Goal: Information Seeking & Learning: Learn about a topic

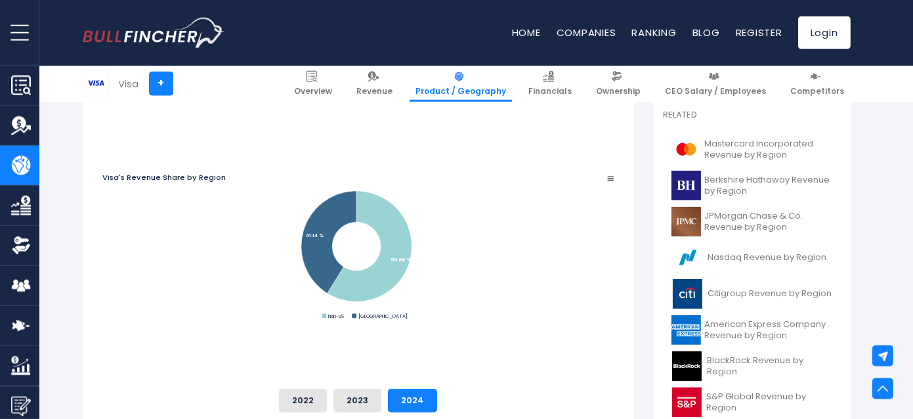
scroll to position [347, 0]
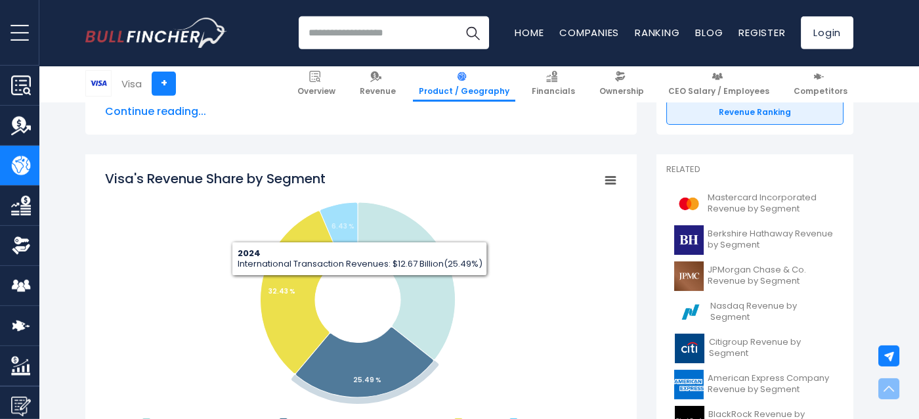
scroll to position [330, 0]
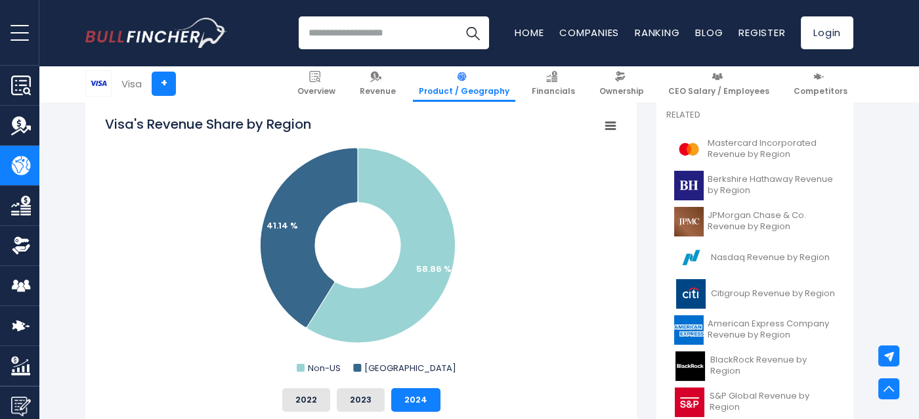
scroll to position [347, 0]
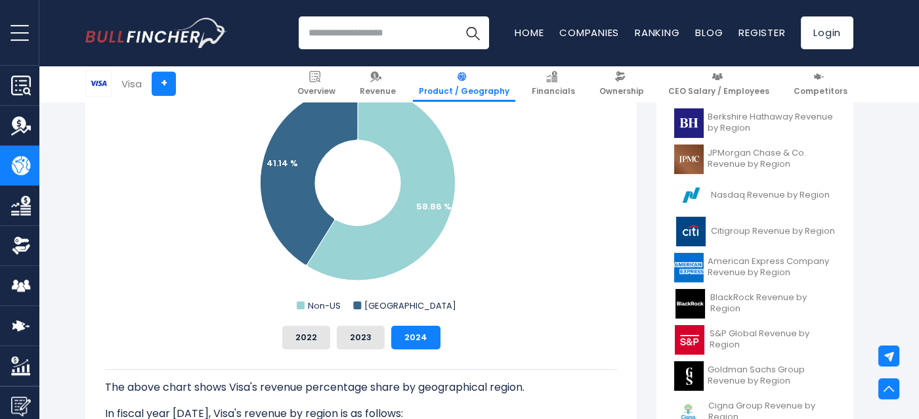
drag, startPoint x: 574, startPoint y: 265, endPoint x: 575, endPoint y: 296, distance: 30.9
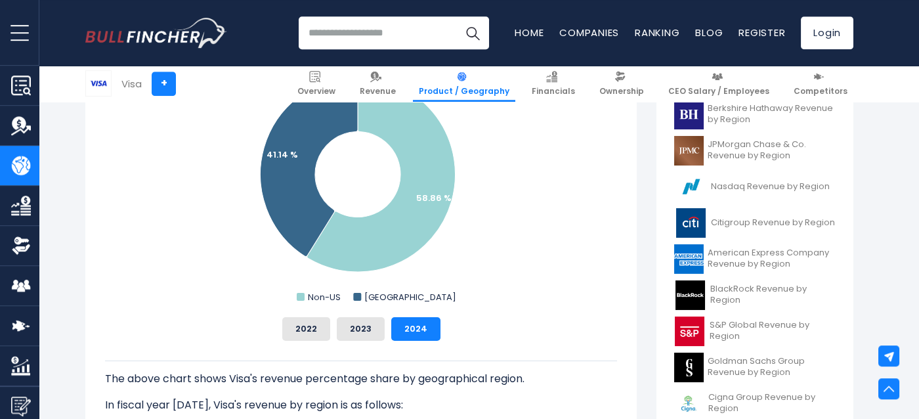
drag, startPoint x: 575, startPoint y: 296, endPoint x: 575, endPoint y: 270, distance: 25.6
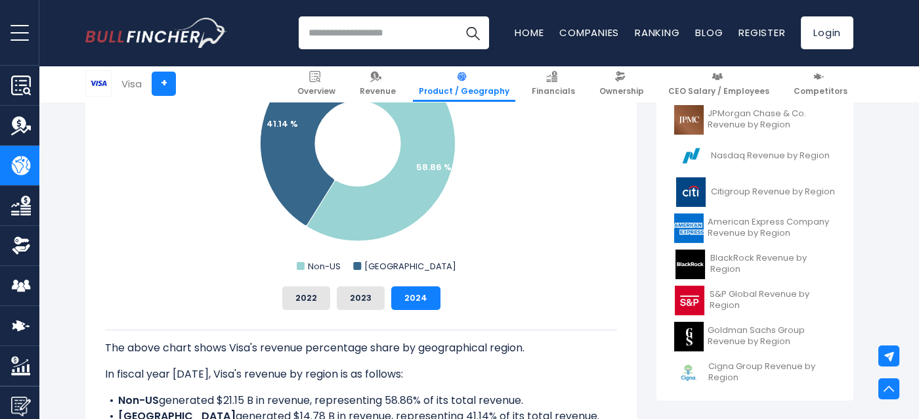
drag, startPoint x: 575, startPoint y: 266, endPoint x: 573, endPoint y: 309, distance: 43.4
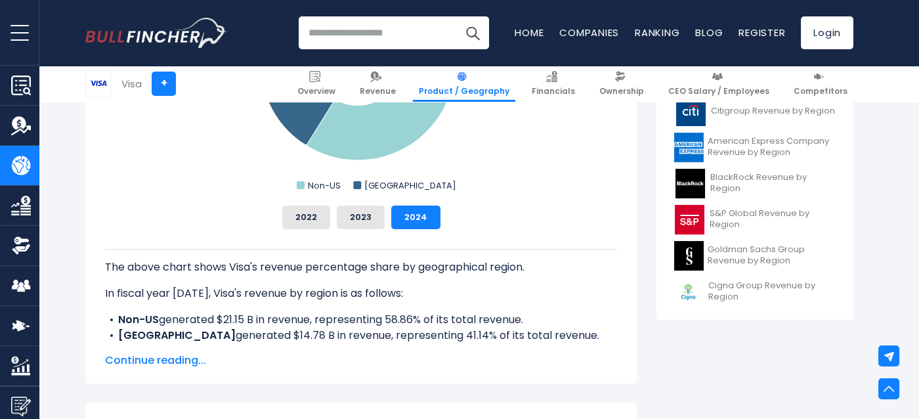
drag, startPoint x: 563, startPoint y: 274, endPoint x: 561, endPoint y: 297, distance: 23.1
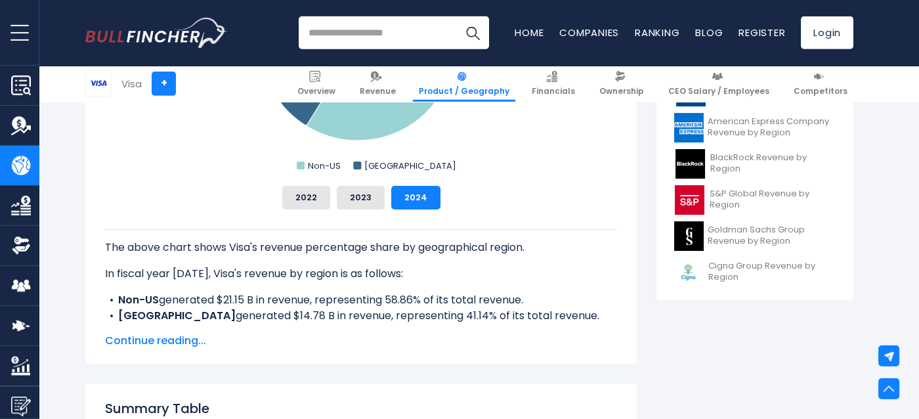
click at [216, 290] on div "The above chart shows Visa's revenue percentage share by geographical region. I…" at bounding box center [361, 308] width 512 height 158
click at [221, 301] on li "Non-US generated $21.15 B in revenue, representing 58.86% of its total revenue." at bounding box center [361, 300] width 512 height 16
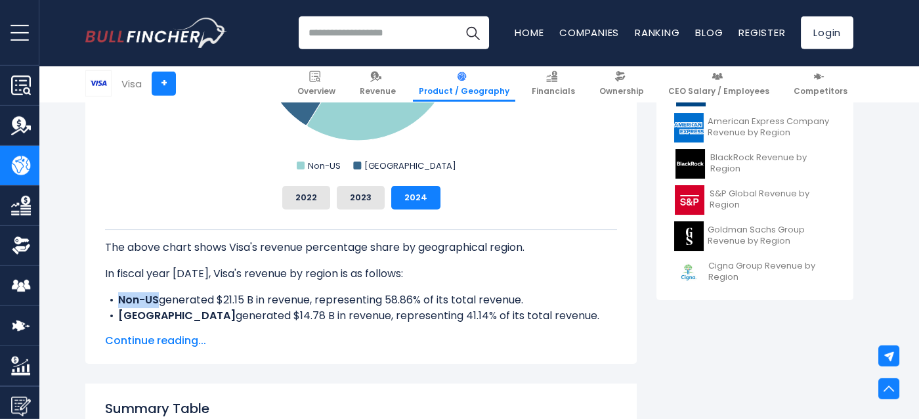
click at [221, 301] on li "Non-US generated $21.15 B in revenue, representing 58.86% of its total revenue." at bounding box center [361, 300] width 512 height 16
click at [228, 317] on li "UNITED STATES generated $14.78 B in revenue, representing 41.14% of its total r…" at bounding box center [361, 316] width 512 height 16
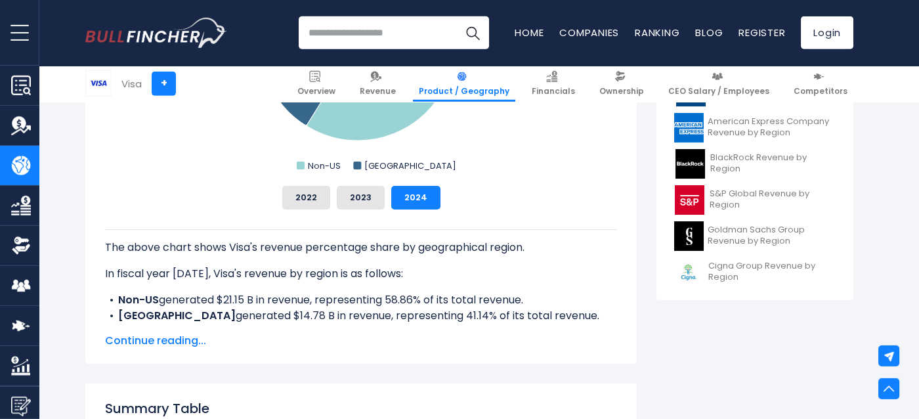
click at [276, 290] on div "The above chart shows Visa's revenue percentage share by geographical region. I…" at bounding box center [361, 308] width 512 height 158
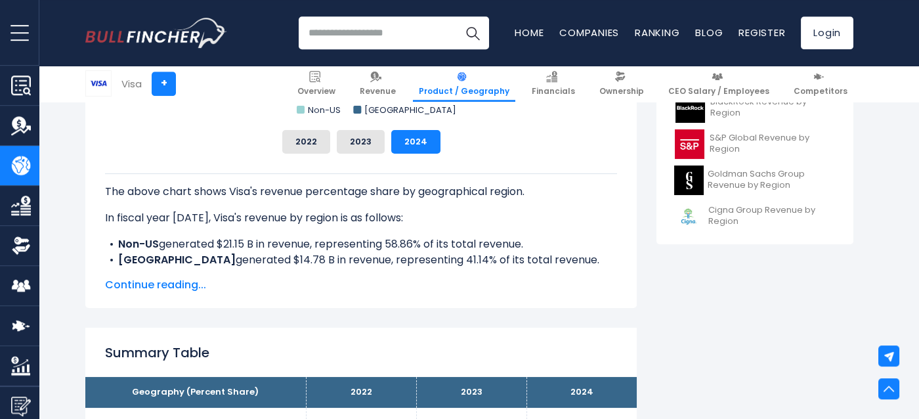
drag, startPoint x: 321, startPoint y: 242, endPoint x: 317, endPoint y: 267, distance: 25.9
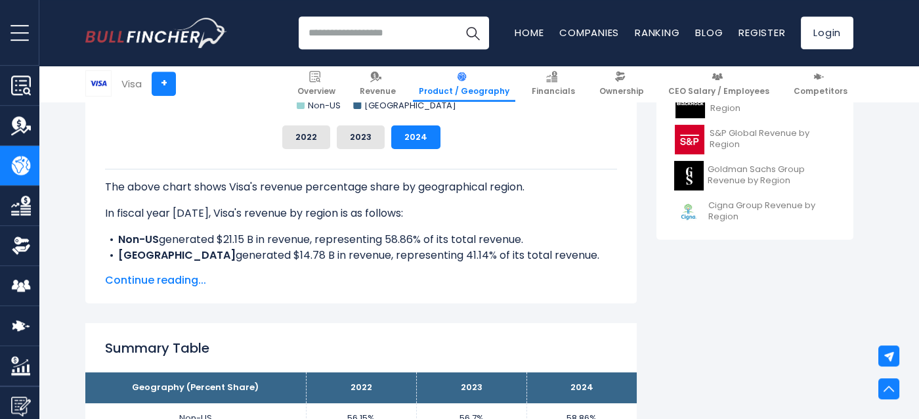
click at [245, 237] on li "Non-US generated $21.15 B in revenue, representing 58.86% of its total revenue." at bounding box center [361, 240] width 512 height 16
click at [249, 256] on li "UNITED STATES generated $14.78 B in revenue, representing 41.14% of its total r…" at bounding box center [361, 256] width 512 height 16
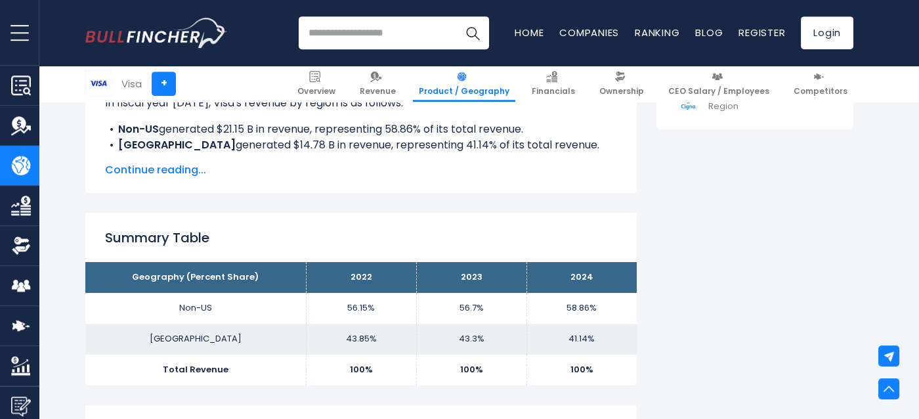
drag, startPoint x: 338, startPoint y: 259, endPoint x: 337, endPoint y: 273, distance: 13.1
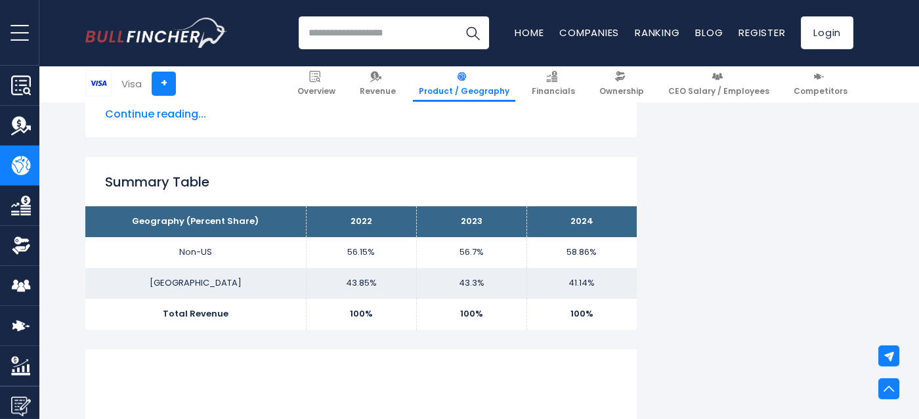
click at [204, 286] on td "[GEOGRAPHIC_DATA]" at bounding box center [195, 283] width 221 height 31
click at [209, 316] on td "Total Revenue" at bounding box center [195, 314] width 221 height 31
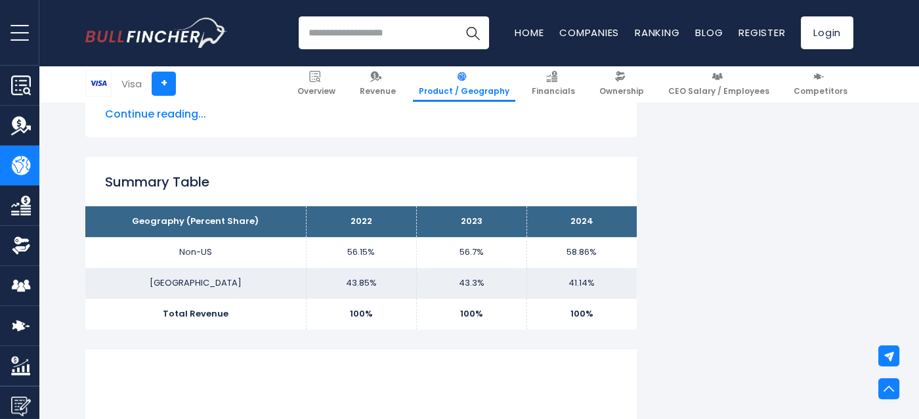
click at [209, 316] on td "Total Revenue" at bounding box center [195, 314] width 221 height 31
click at [208, 289] on td "[GEOGRAPHIC_DATA]" at bounding box center [195, 283] width 221 height 31
click at [203, 255] on td "Non-US" at bounding box center [195, 252] width 221 height 31
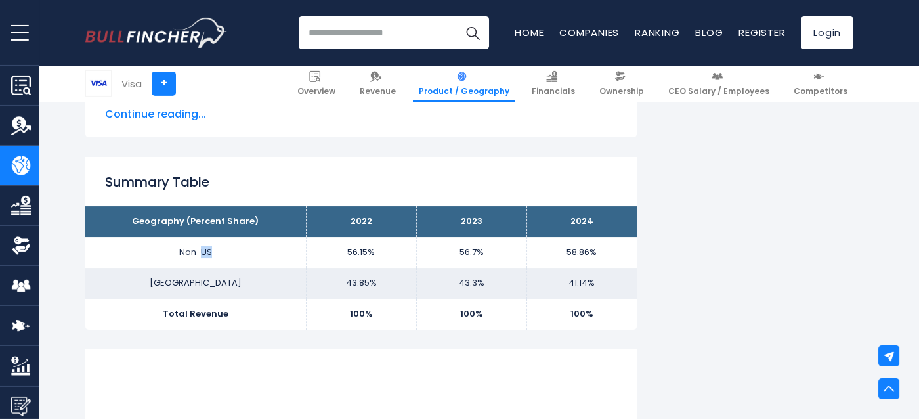
click at [203, 255] on td "Non-US" at bounding box center [195, 252] width 221 height 31
click at [294, 250] on td "Non-US" at bounding box center [195, 252] width 221 height 31
click at [434, 241] on td "56.7%" at bounding box center [471, 252] width 110 height 31
drag, startPoint x: 153, startPoint y: 288, endPoint x: 599, endPoint y: 271, distance: 446.2
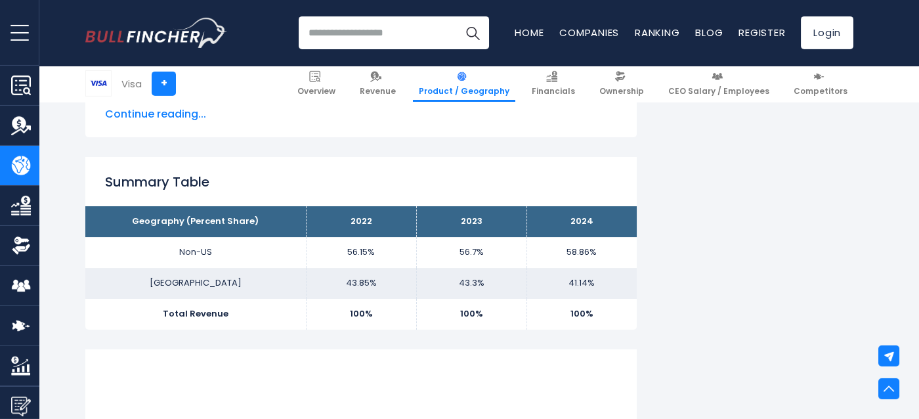
click at [594, 272] on tr "UNITED STATES 43.85% 43.3% 41.14%" at bounding box center [361, 283] width 552 height 31
click at [599, 271] on td "41.14%" at bounding box center [582, 283] width 110 height 31
drag, startPoint x: 579, startPoint y: 287, endPoint x: 143, endPoint y: 299, distance: 436.2
click at [143, 299] on tr "UNITED STATES 43.85% 43.3% 41.14%" at bounding box center [361, 283] width 552 height 31
click at [143, 299] on td "[GEOGRAPHIC_DATA]" at bounding box center [195, 283] width 221 height 31
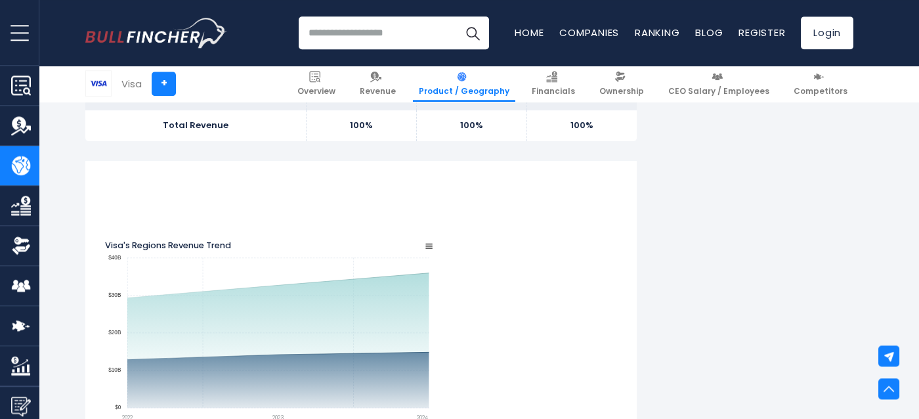
drag, startPoint x: 301, startPoint y: 253, endPoint x: 299, endPoint y: 264, distance: 10.7
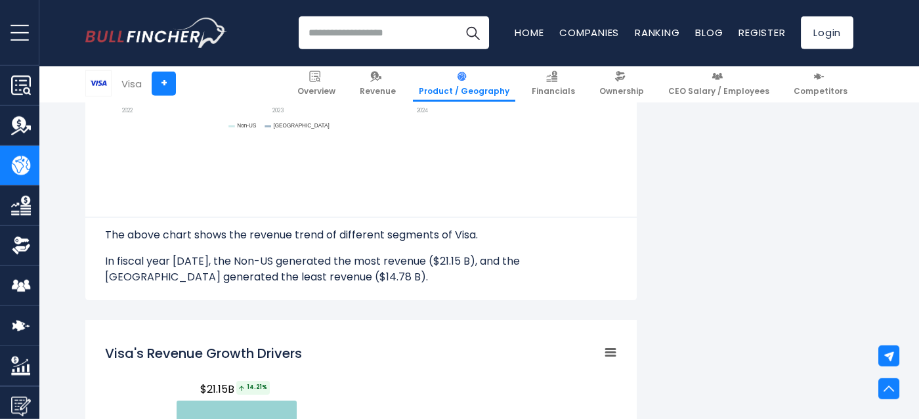
scroll to position [1566, 0]
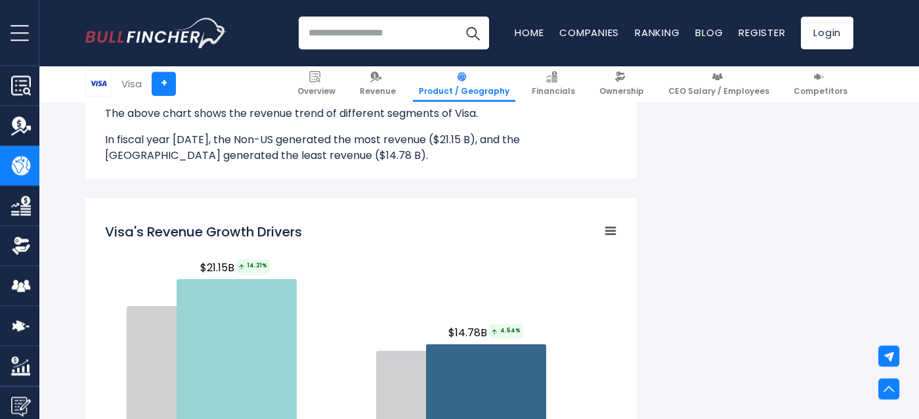
drag, startPoint x: 686, startPoint y: 269, endPoint x: 686, endPoint y: 231, distance: 37.4
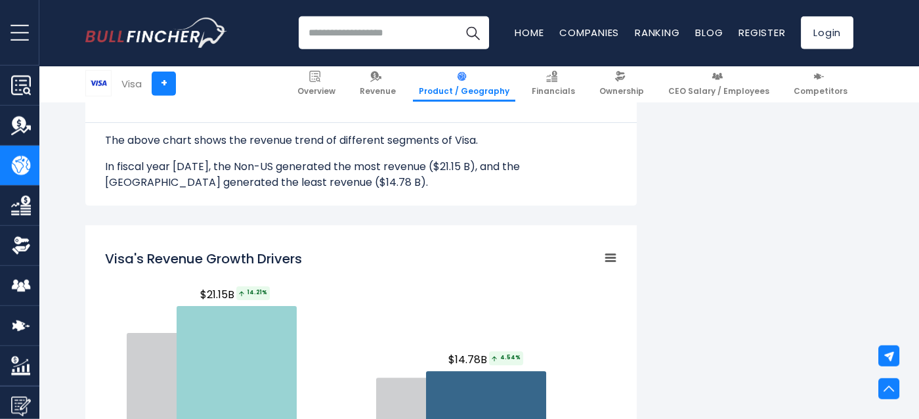
click at [173, 261] on h2 "Visa's Revenue Growth Drivers" at bounding box center [203, 259] width 197 height 20
click at [251, 244] on rect "Visa's Revenue Growth Drivers" at bounding box center [361, 404] width 512 height 328
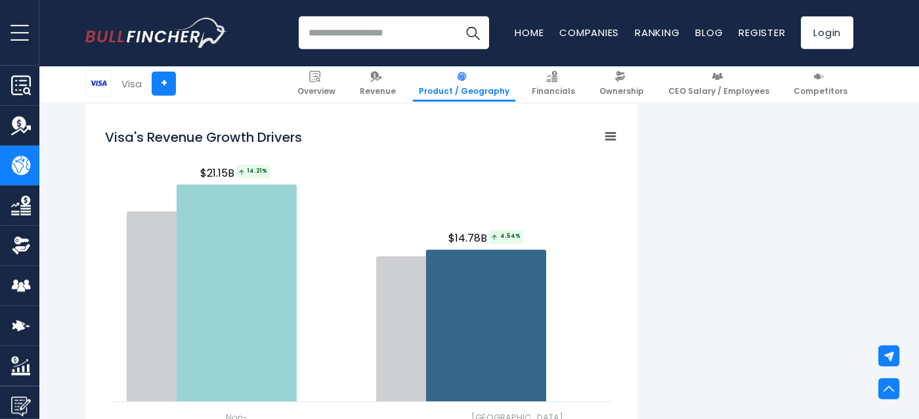
drag, startPoint x: 372, startPoint y: 177, endPoint x: 366, endPoint y: 205, distance: 28.4
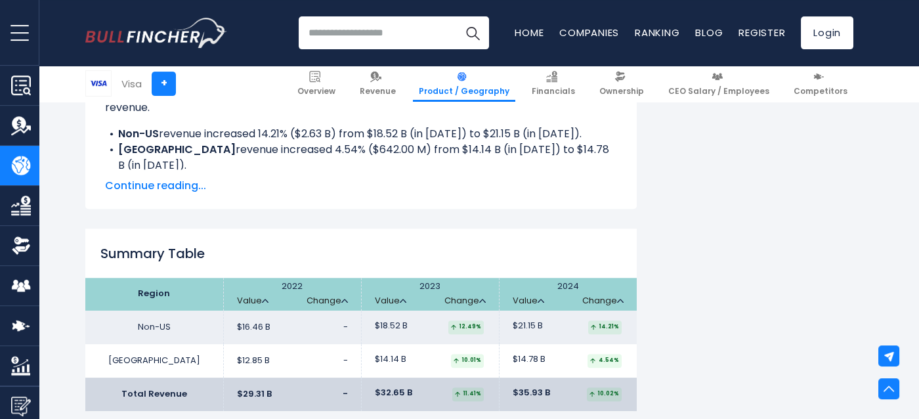
drag, startPoint x: 640, startPoint y: 261, endPoint x: 639, endPoint y: 318, distance: 56.5
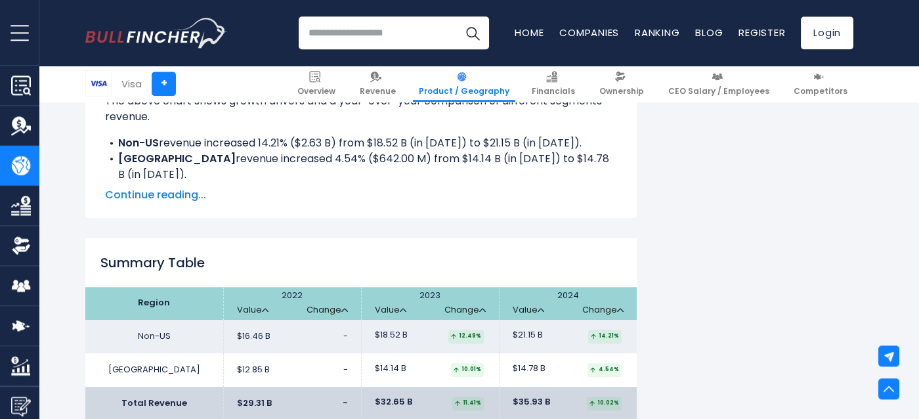
drag, startPoint x: 313, startPoint y: 149, endPoint x: 315, endPoint y: 136, distance: 13.2
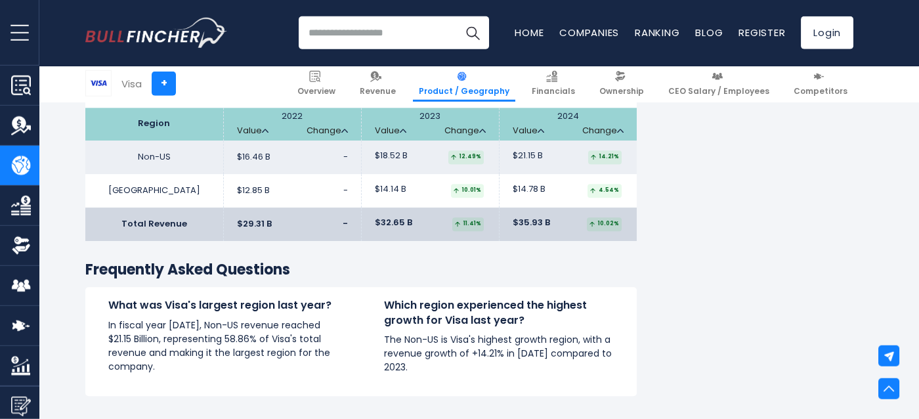
drag, startPoint x: 315, startPoint y: 136, endPoint x: 306, endPoint y: 194, distance: 59.1
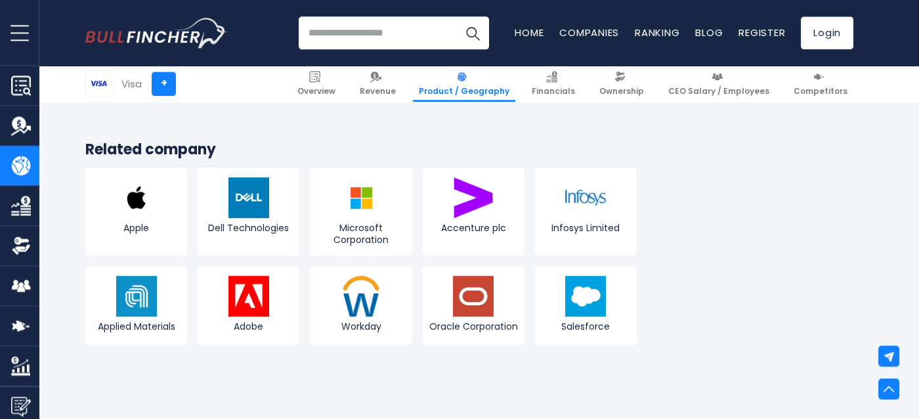
drag, startPoint x: 306, startPoint y: 194, endPoint x: 305, endPoint y: 278, distance: 83.4
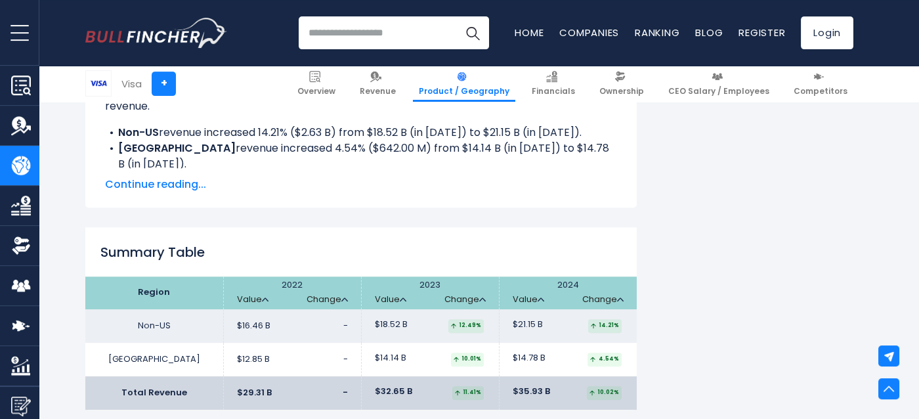
scroll to position [1917, 0]
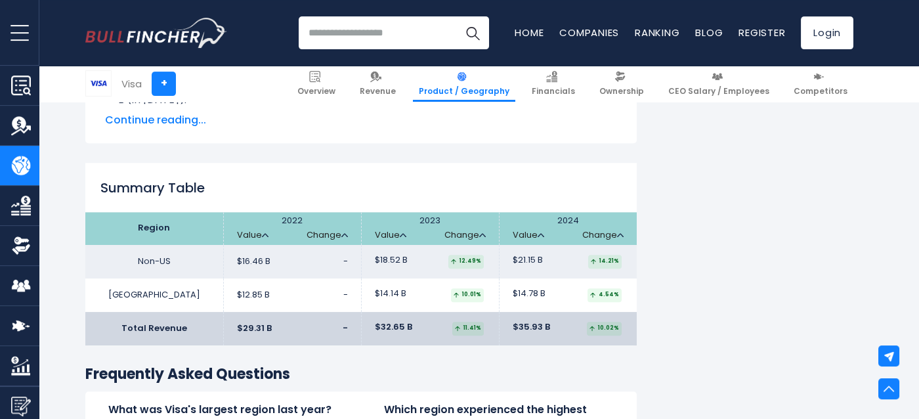
drag, startPoint x: 315, startPoint y: 233, endPoint x: 313, endPoint y: 260, distance: 27.0
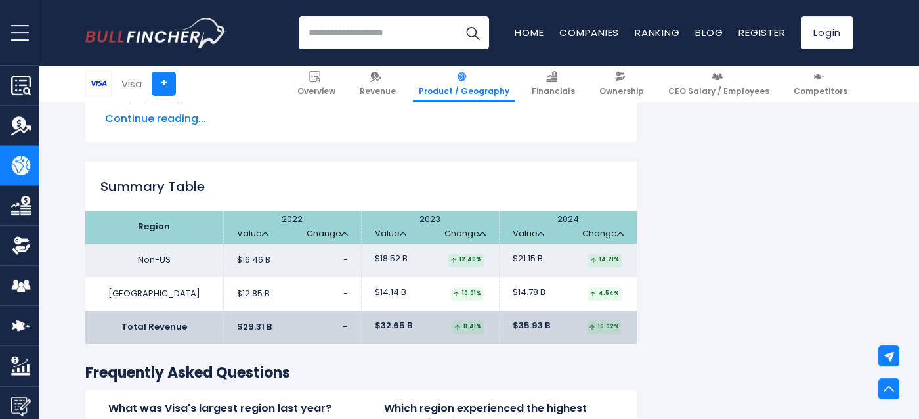
click at [237, 327] on span "$29.31 B" at bounding box center [254, 327] width 35 height 11
click at [383, 322] on span "$32.65 B" at bounding box center [393, 325] width 37 height 11
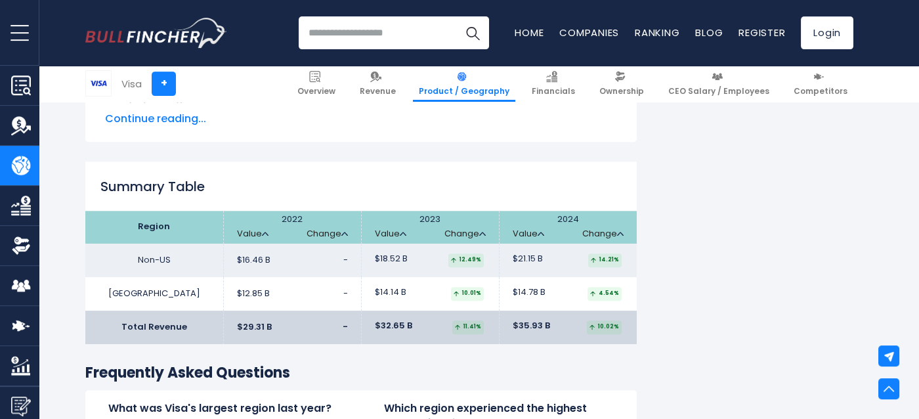
click at [513, 329] on span "$35.93 B" at bounding box center [531, 325] width 37 height 11
click at [615, 242] on th "2024 Value Change" at bounding box center [568, 227] width 138 height 33
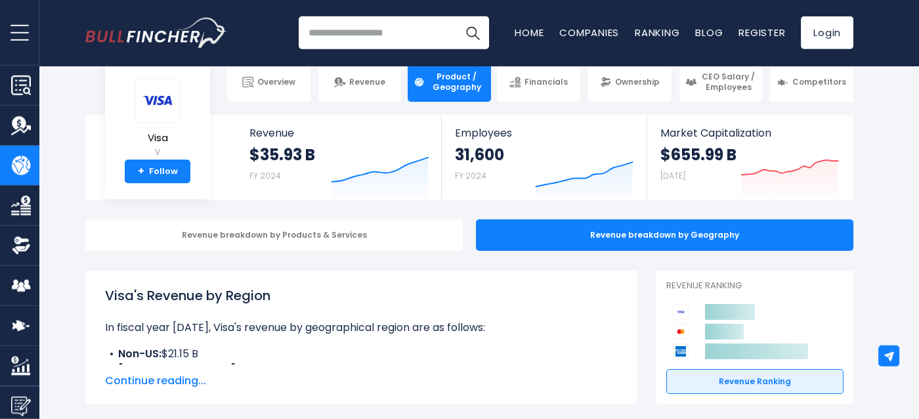
scroll to position [0, 0]
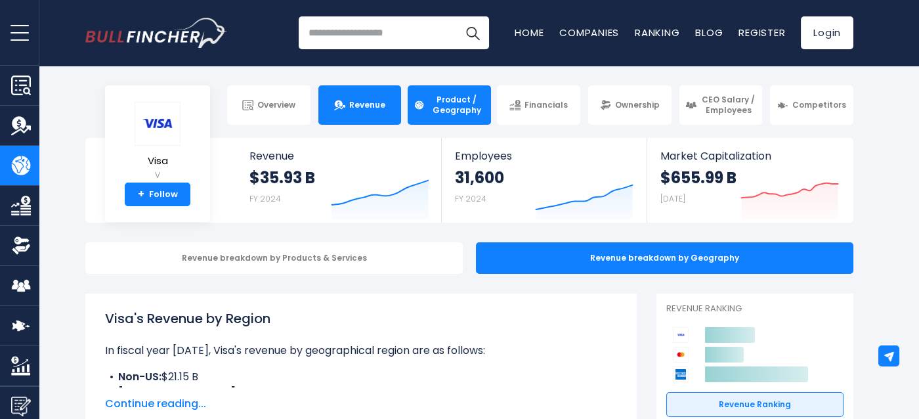
click at [378, 110] on span "Revenue" at bounding box center [367, 105] width 36 height 11
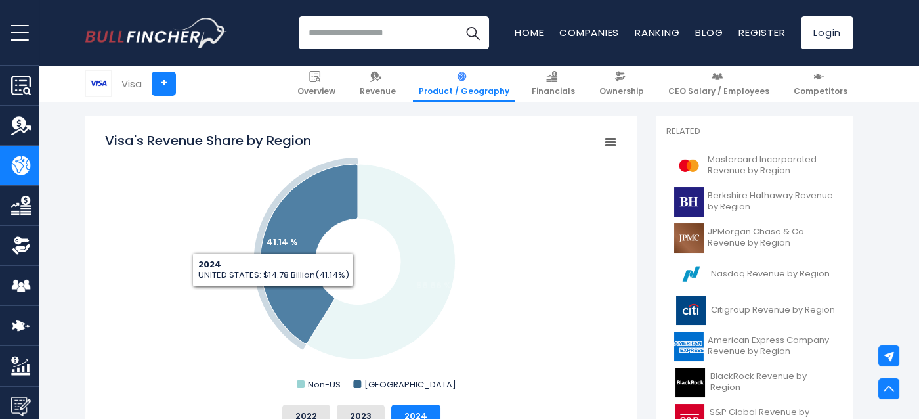
scroll to position [625, 0]
